Goal: Obtain resource: Download file/media

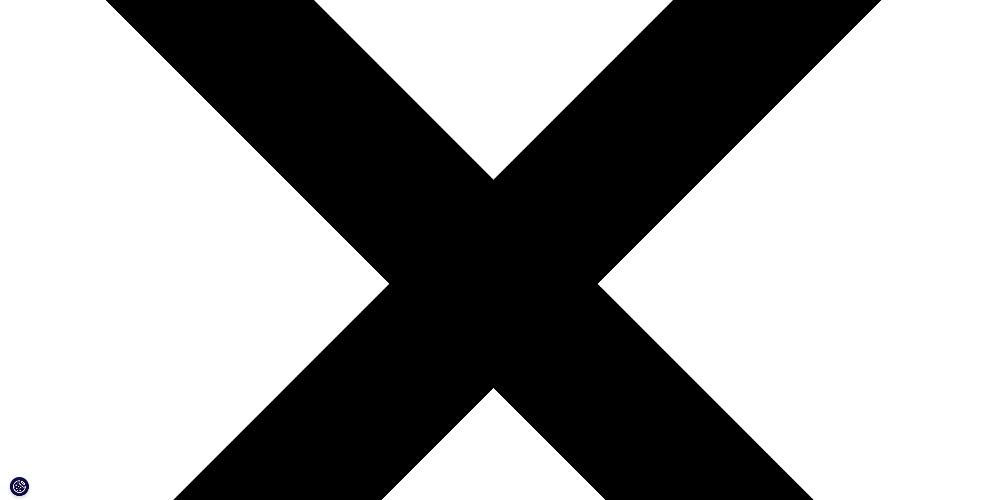
scroll to position [349, 0]
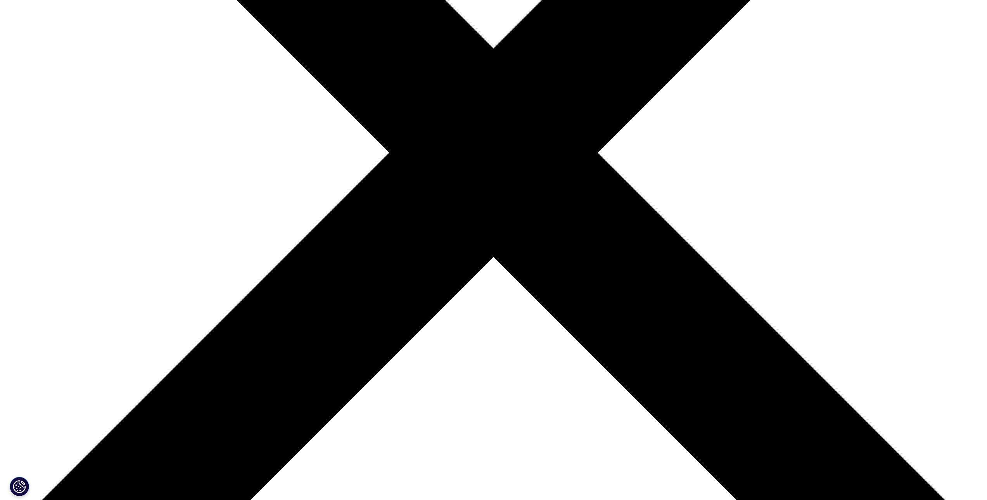
type input "Nuno Miguel"
type input "Das Chagas Santana"
type input "santana.nuno.m@gmail.com"
type input "Adaptative Vertical Technology Int"
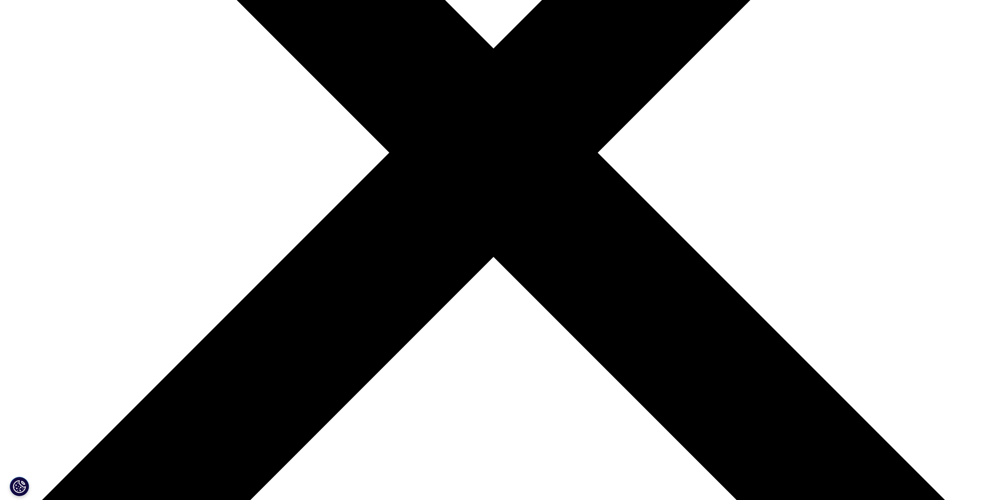
select select "[GEOGRAPHIC_DATA]"
type input "Founder"
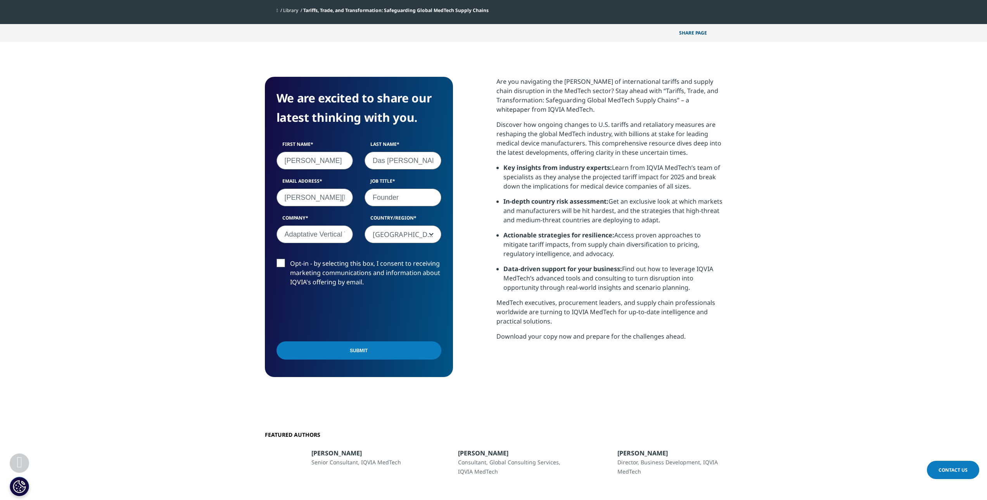
click at [280, 259] on label "Opt-in - by selecting this box, I consent to receiving marketing communications…" at bounding box center [359, 275] width 165 height 32
click at [290, 259] on input "Opt-in - by selecting this box, I consent to receiving marketing communications…" at bounding box center [290, 259] width 0 height 0
click at [340, 341] on input "Submit" at bounding box center [359, 350] width 165 height 18
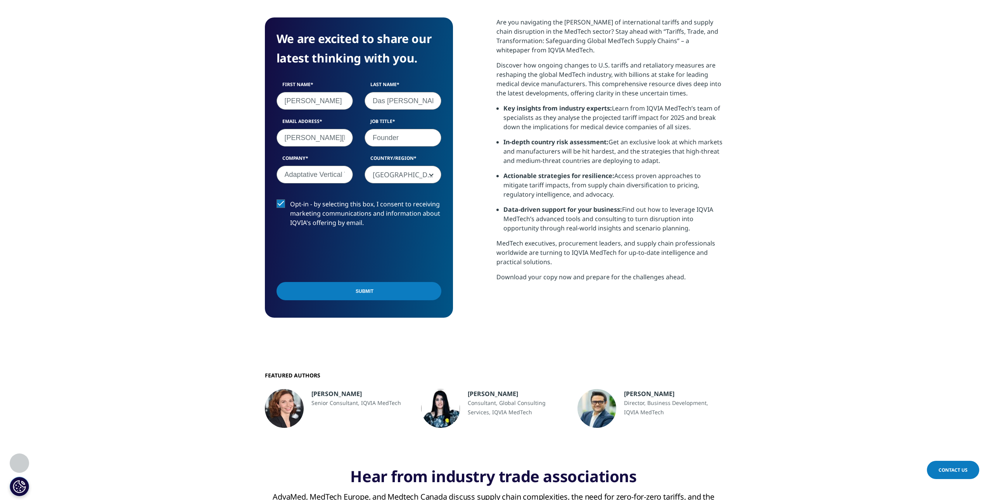
scroll to position [289, 458]
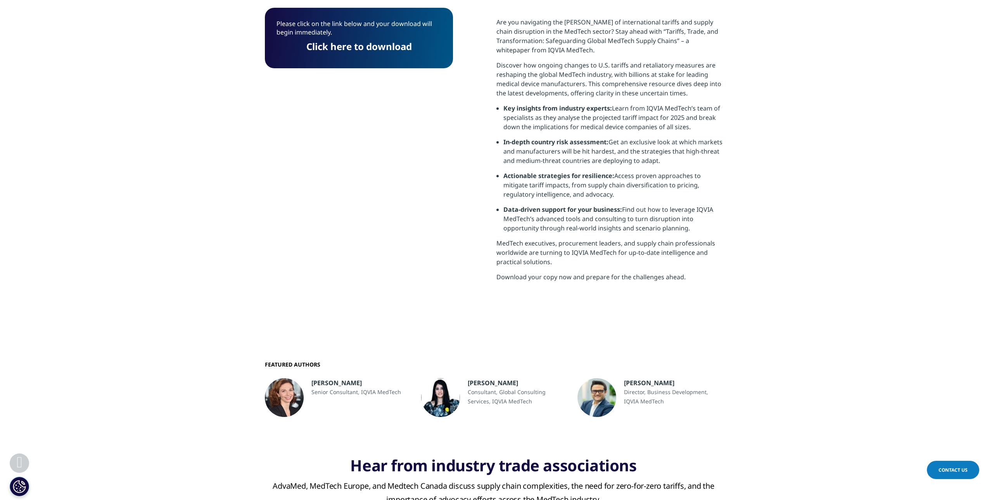
click at [347, 47] on link "Click here to download" at bounding box center [359, 46] width 106 height 13
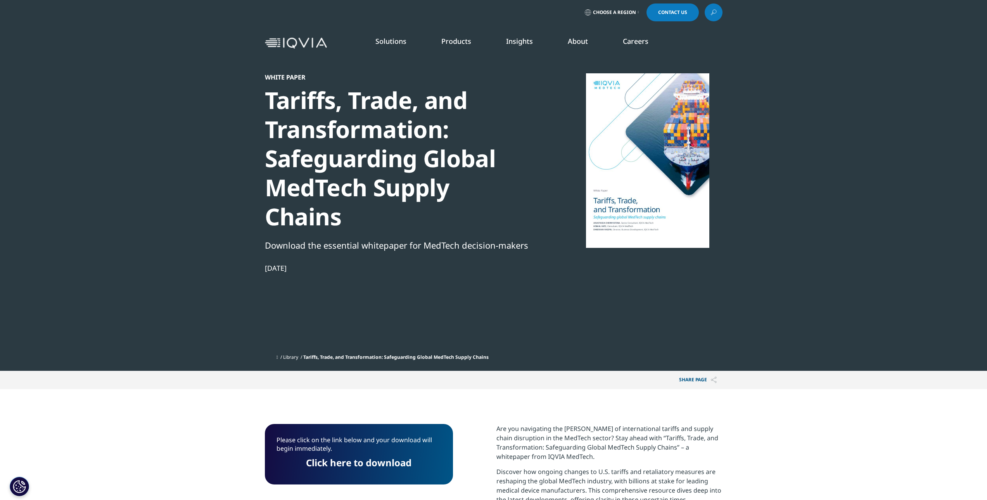
scroll to position [0, 0]
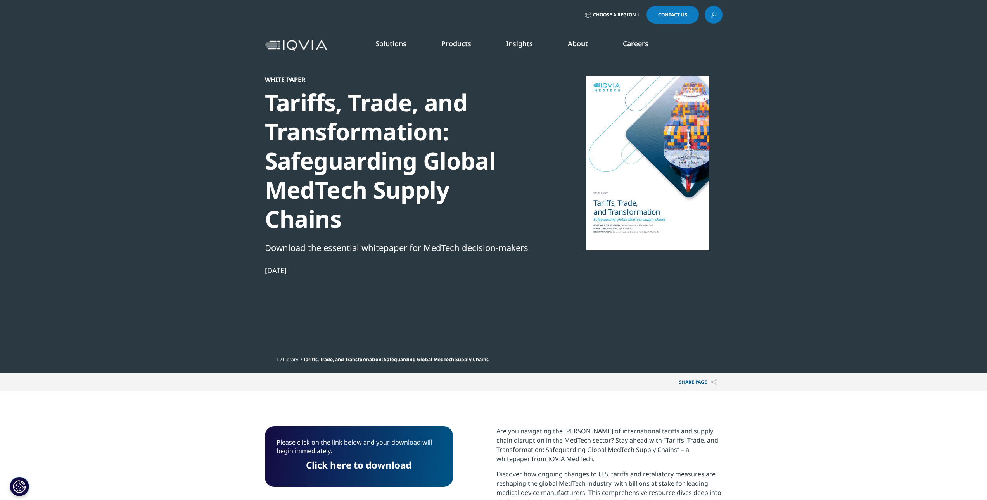
click at [516, 47] on link "Insights" at bounding box center [519, 43] width 27 height 9
click at [618, 209] on link "Learn more" at bounding box center [647, 212] width 108 height 7
